Goal: Task Accomplishment & Management: Manage account settings

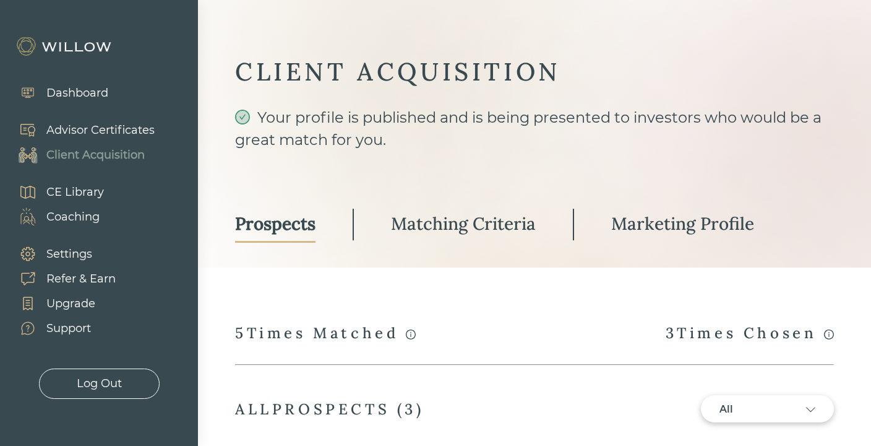
select select "2"
click at [78, 155] on div "Client Acquisition" at bounding box center [95, 155] width 98 height 17
click at [426, 222] on div "Matching Criteria" at bounding box center [463, 223] width 145 height 22
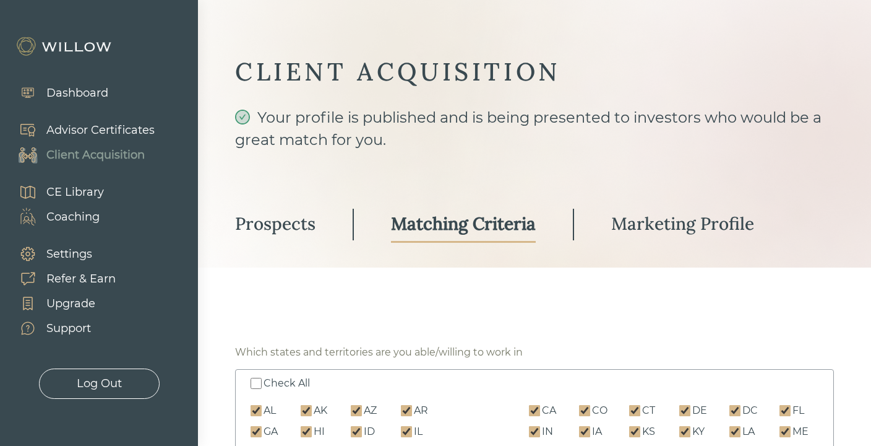
click at [282, 230] on div "Prospects" at bounding box center [275, 223] width 80 height 22
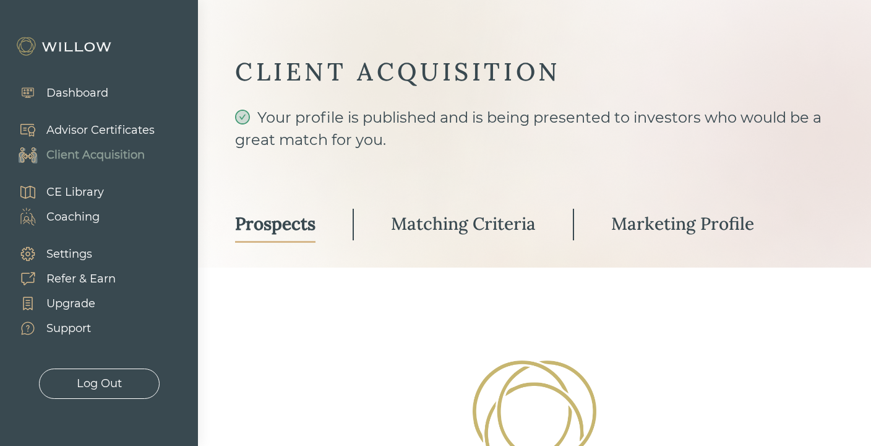
select select "3"
select select "2"
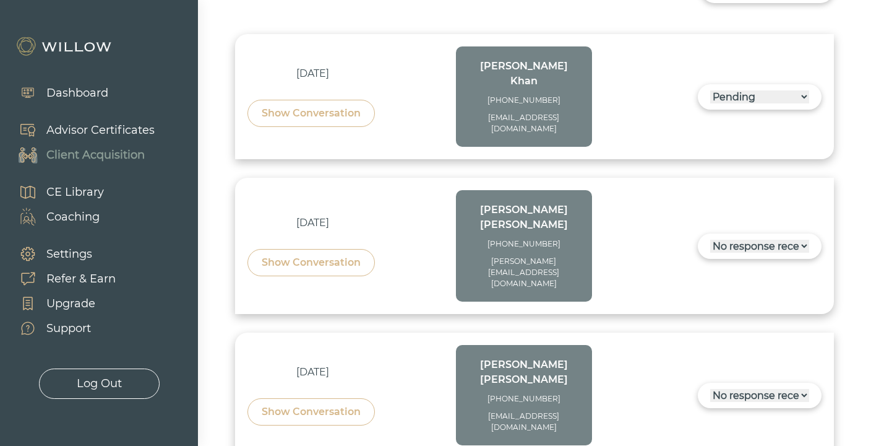
scroll to position [433, 0]
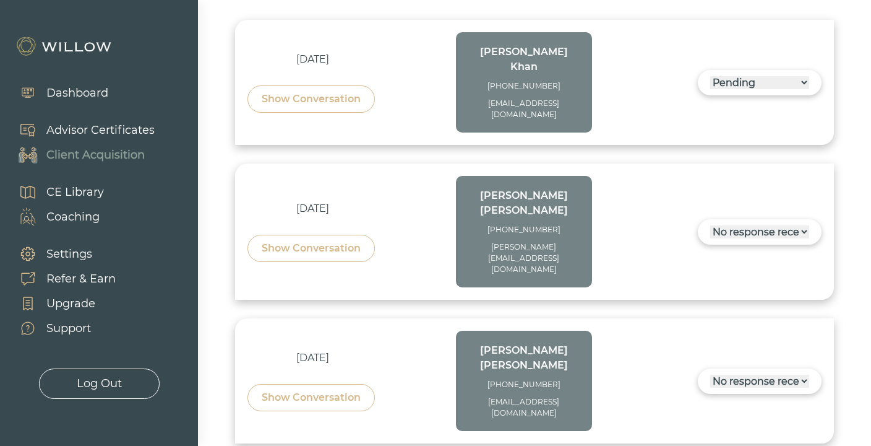
click at [327, 92] on div "Show Conversation" at bounding box center [311, 99] width 99 height 15
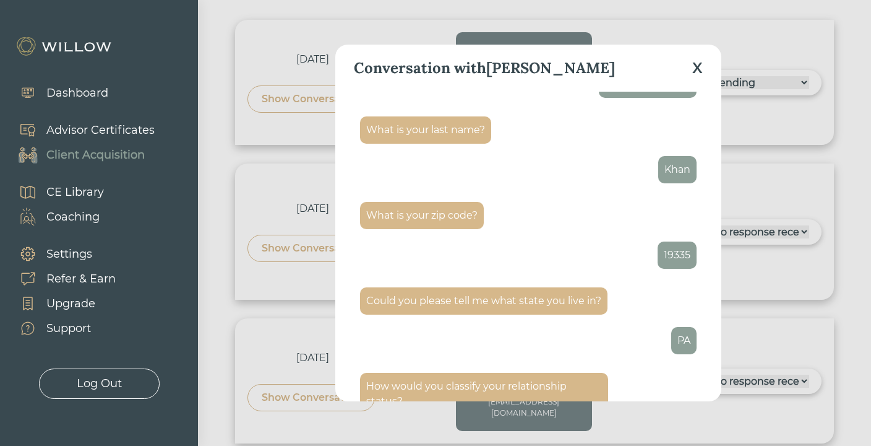
scroll to position [163, 0]
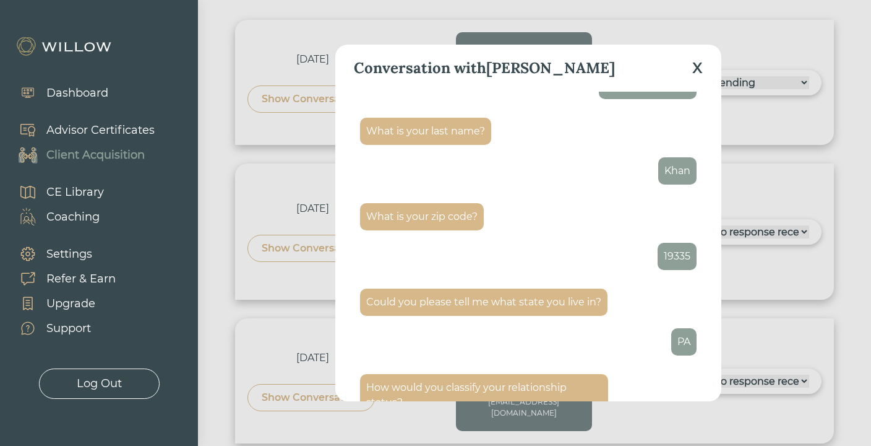
click at [695, 66] on div "X" at bounding box center [697, 68] width 11 height 22
